Goal: Task Accomplishment & Management: Complete application form

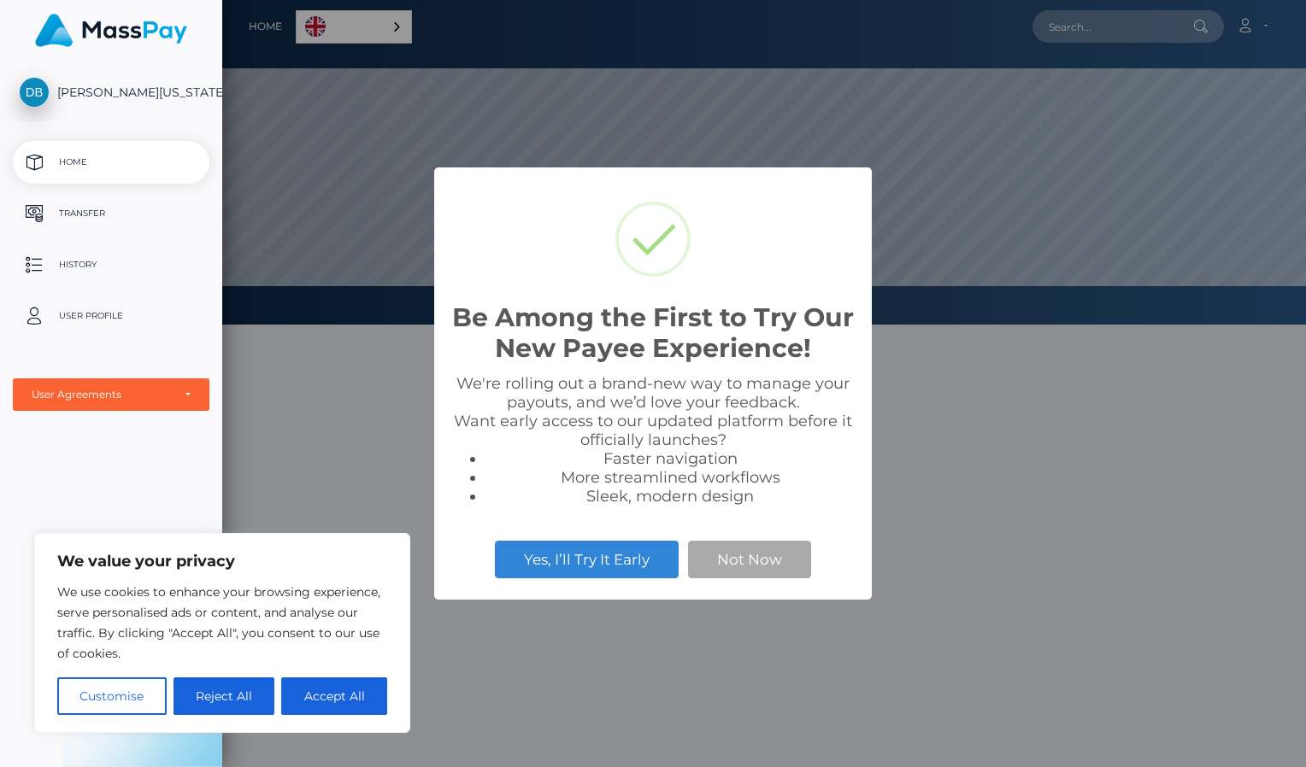
scroll to position [325, 1083]
click at [317, 699] on button "Accept All" at bounding box center [334, 697] width 106 height 38
checkbox input "true"
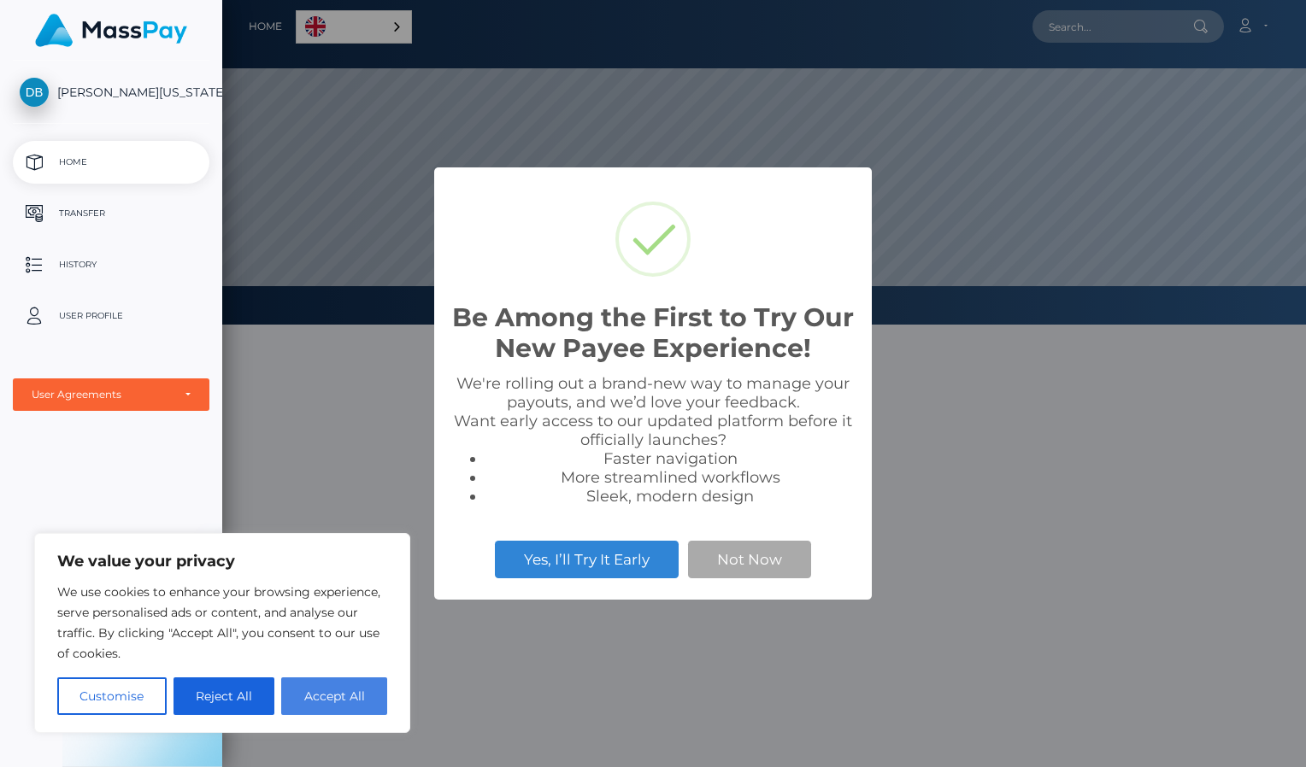
checkbox input "true"
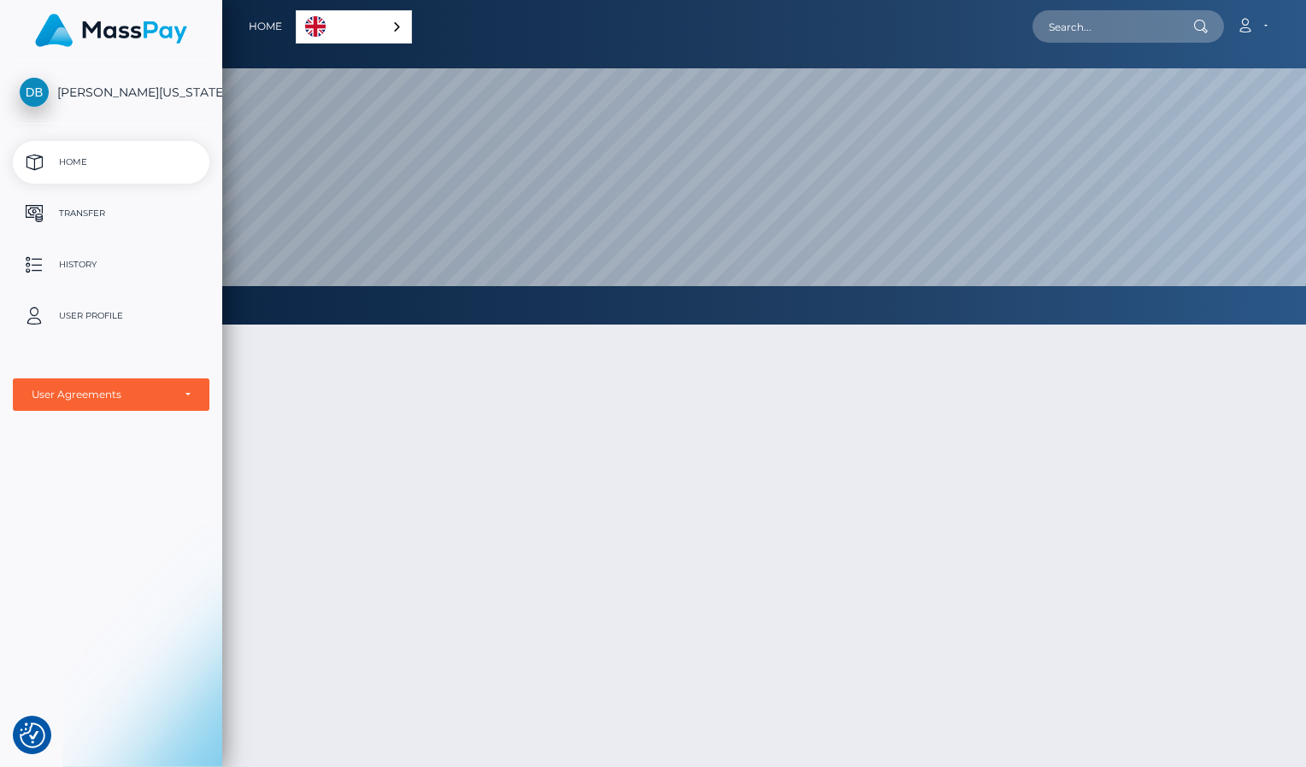
click at [383, 24] on div "English" at bounding box center [354, 26] width 116 height 33
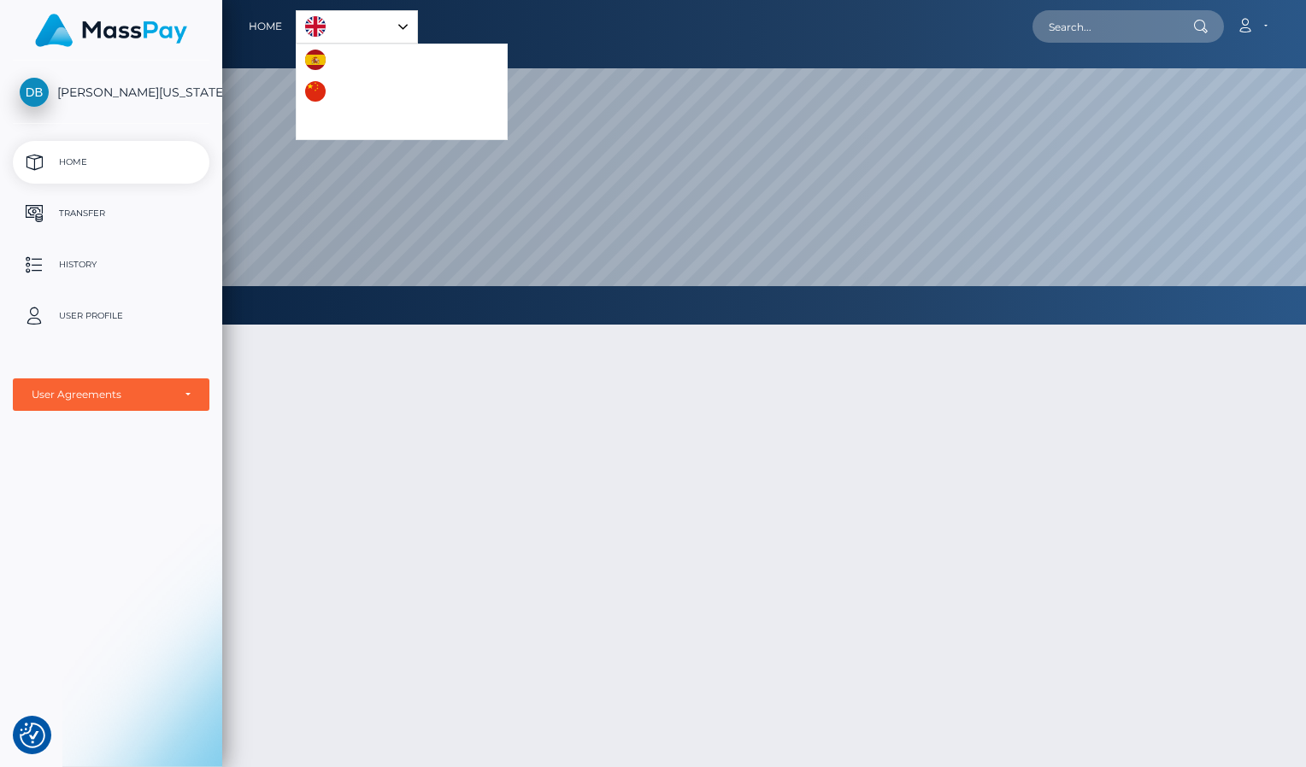
click at [387, 27] on link "English" at bounding box center [357, 27] width 120 height 32
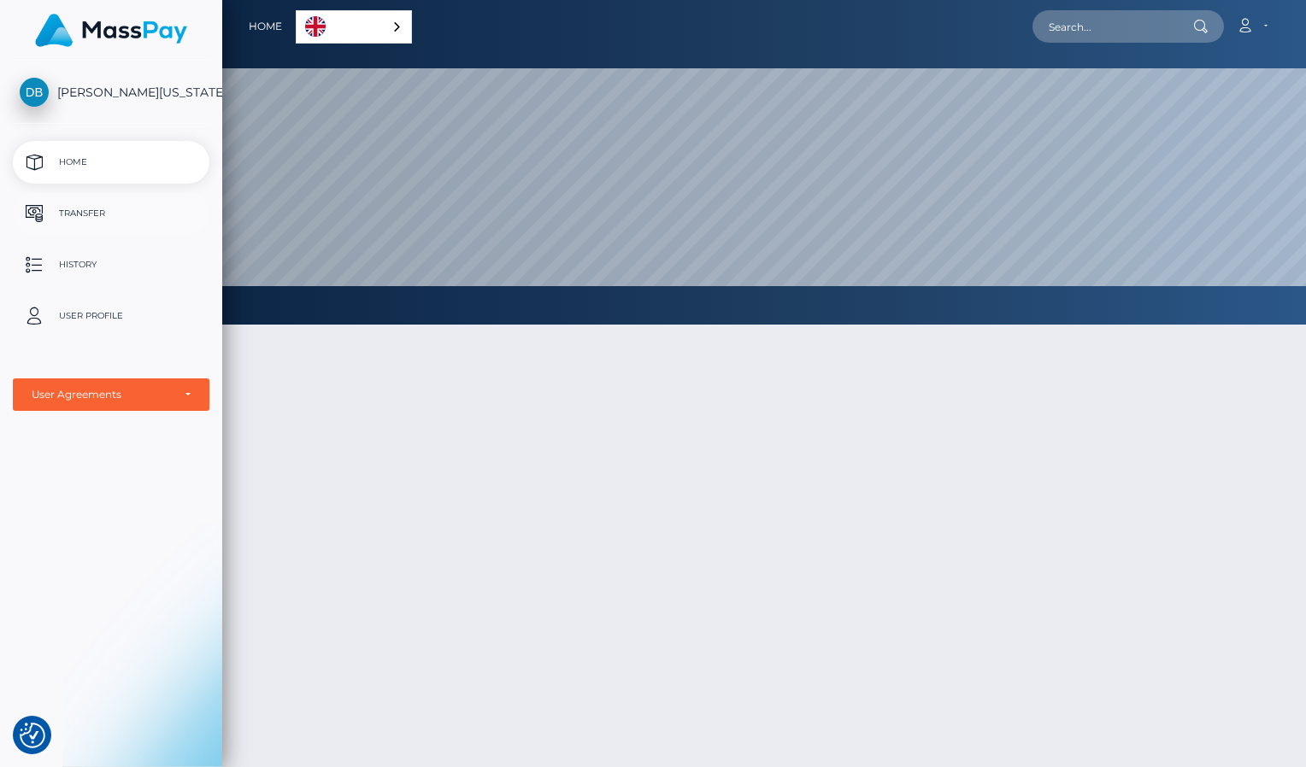
click at [114, 208] on p "Transfer" at bounding box center [111, 214] width 183 height 26
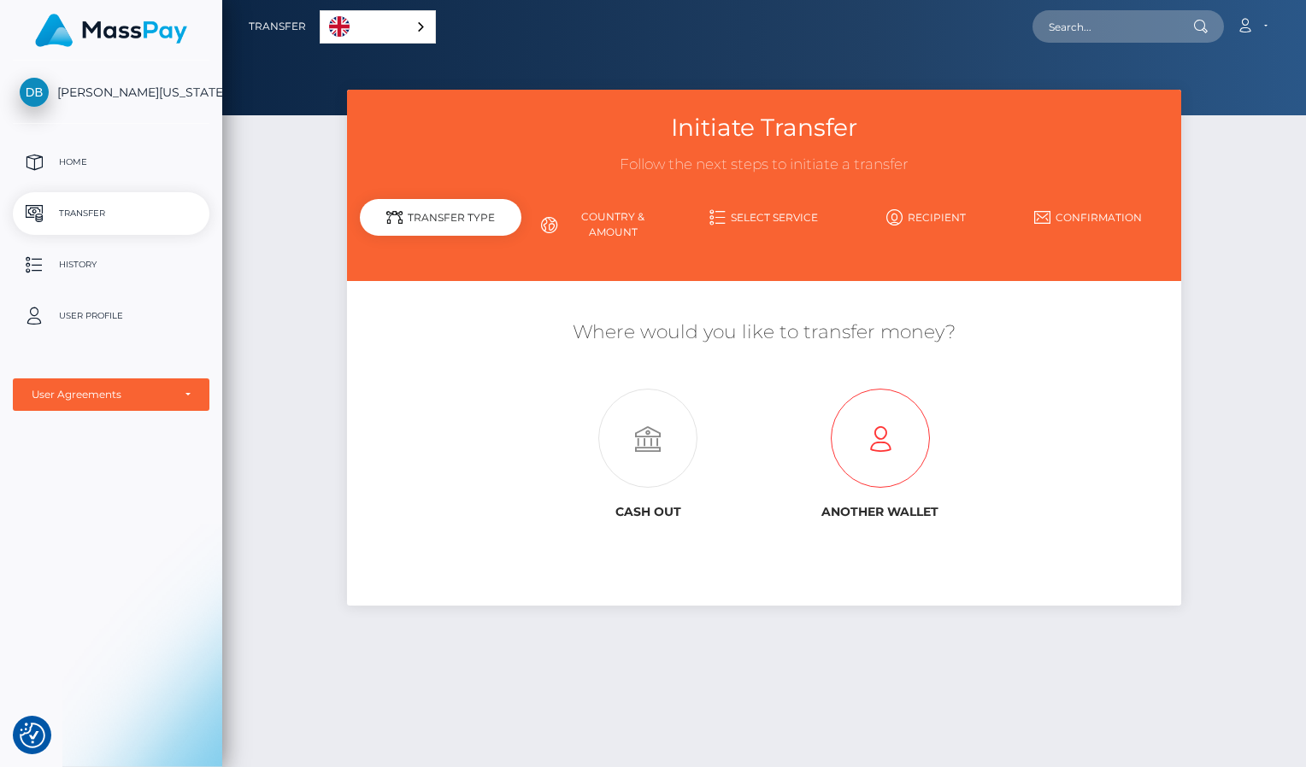
click at [873, 464] on icon at bounding box center [880, 439] width 232 height 99
